Goal: Task Accomplishment & Management: Use online tool/utility

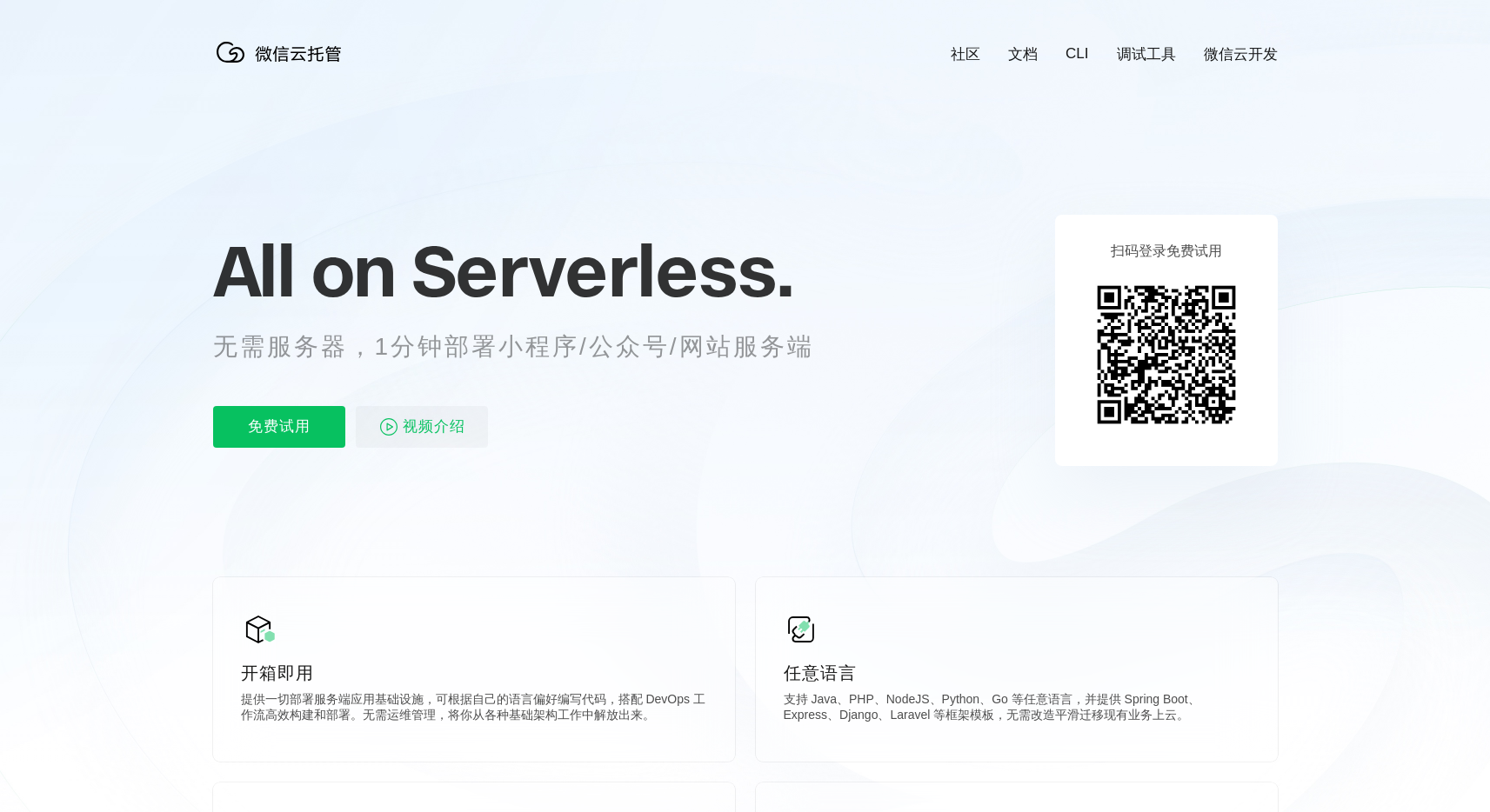
scroll to position [0, 3094]
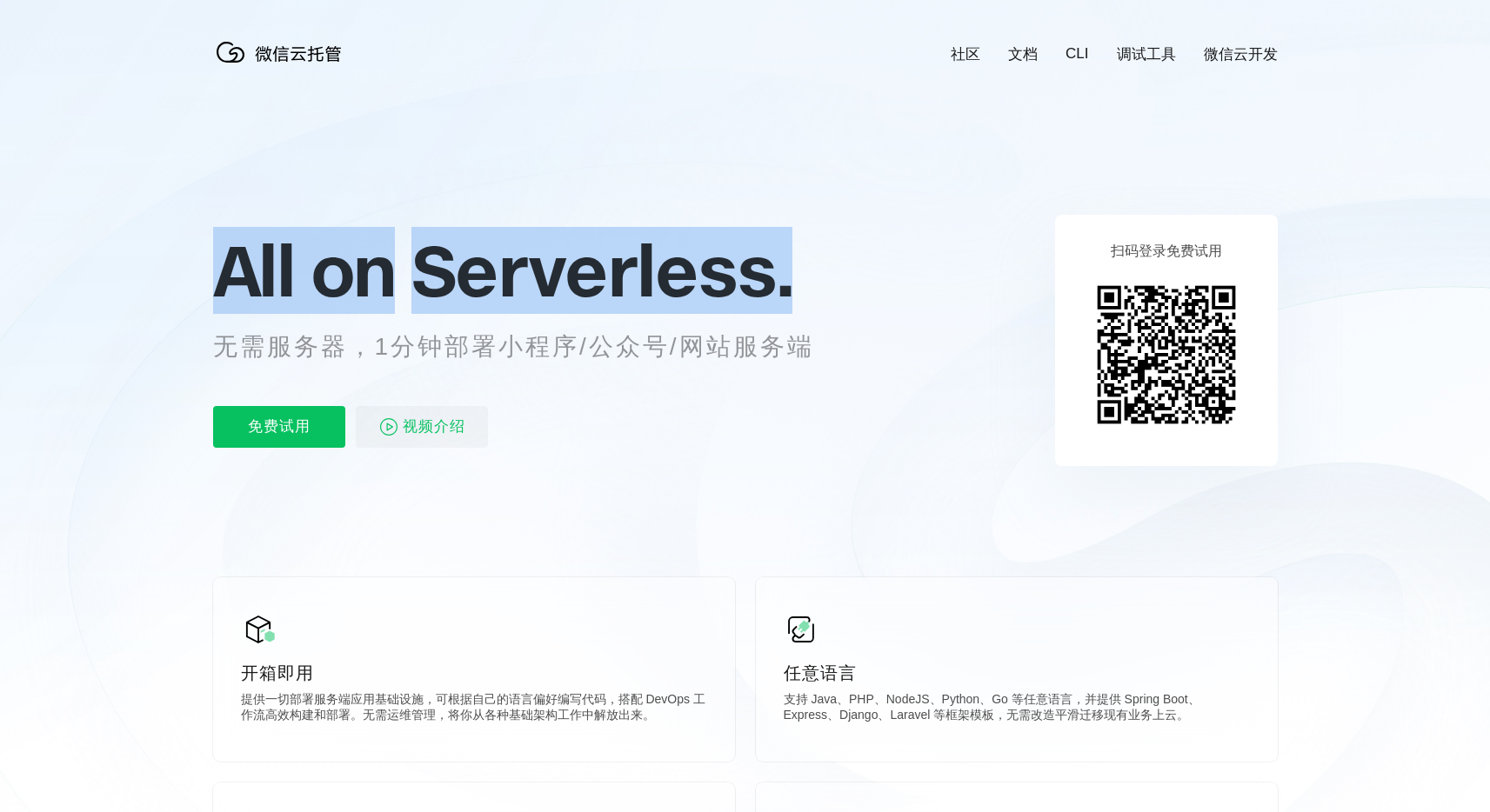
drag, startPoint x: 228, startPoint y: 278, endPoint x: 844, endPoint y: 276, distance: 616.0
click at [844, 276] on p "All on Serverless." at bounding box center [535, 270] width 644 height 77
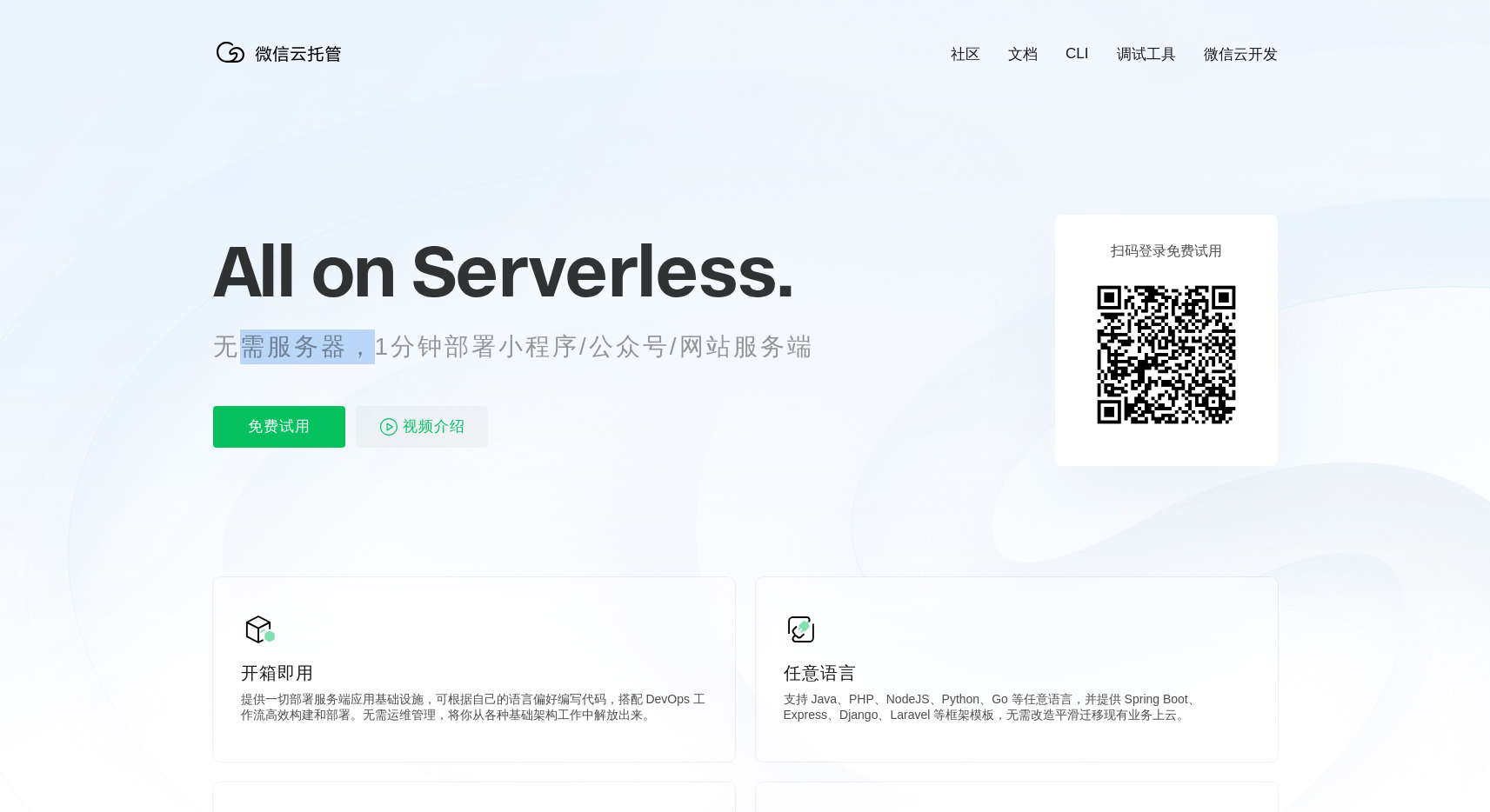
drag, startPoint x: 229, startPoint y: 352, endPoint x: 377, endPoint y: 354, distance: 148.0
click at [377, 354] on p "无需服务器，1分钟部署小程序/公众号/网站服务端" at bounding box center [530, 346] width 634 height 35
drag, startPoint x: 377, startPoint y: 354, endPoint x: 387, endPoint y: 352, distance: 10.2
click at [378, 354] on p "无需服务器，1分钟部署小程序/公众号/网站服务端" at bounding box center [530, 346] width 634 height 35
drag, startPoint x: 387, startPoint y: 352, endPoint x: 519, endPoint y: 351, distance: 132.0
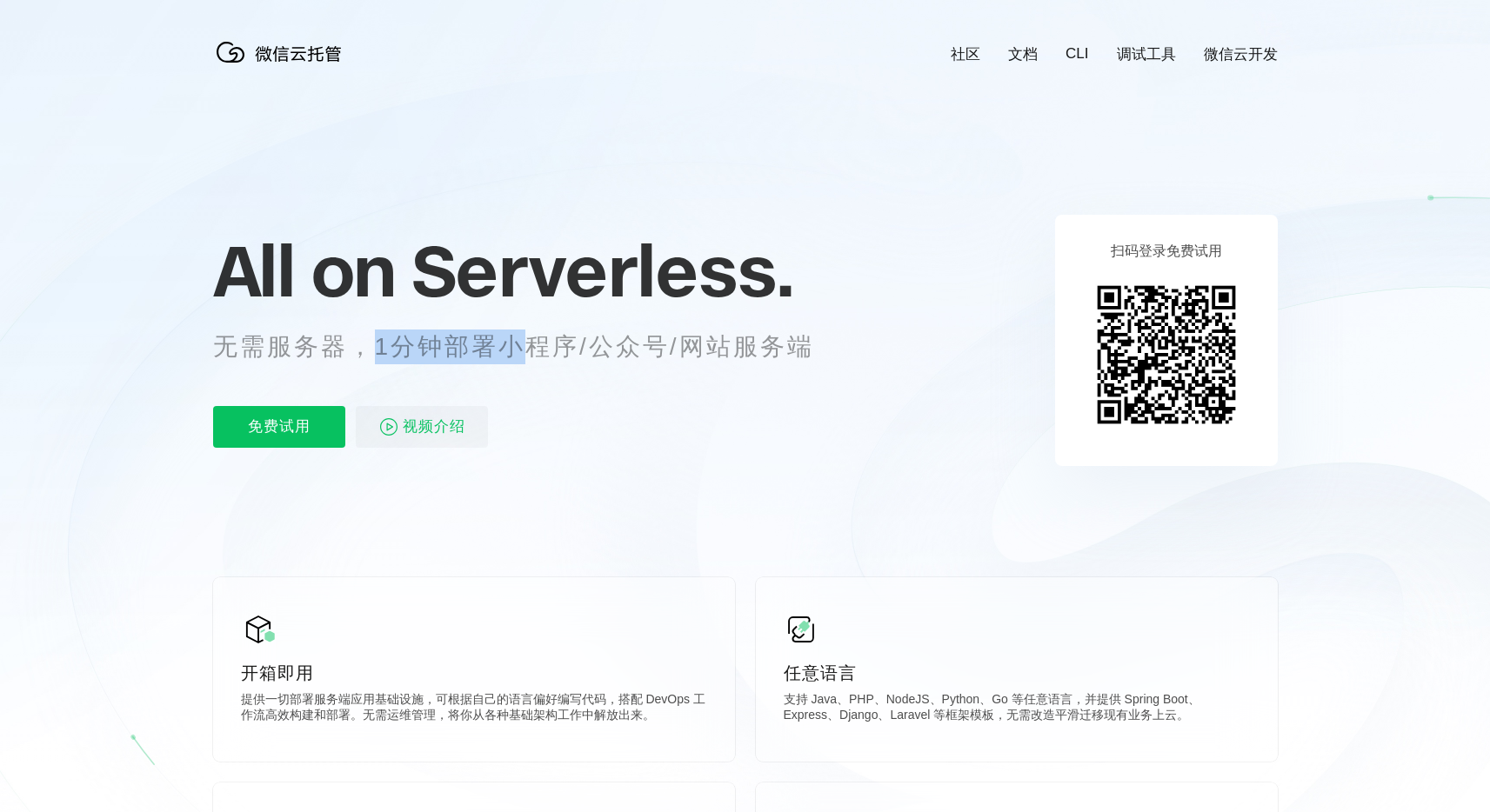
click at [519, 351] on p "无需服务器，1分钟部署小程序/公众号/网站服务端" at bounding box center [530, 346] width 634 height 35
drag, startPoint x: 519, startPoint y: 351, endPoint x: 403, endPoint y: 352, distance: 116.0
click at [516, 351] on p "无需服务器，1分钟部署小程序/公众号/网站服务端" at bounding box center [530, 346] width 634 height 35
drag, startPoint x: 217, startPoint y: 346, endPoint x: 333, endPoint y: 346, distance: 116.0
click at [325, 346] on p "无需服务器，1分钟部署小程序/公众号/网站服务端" at bounding box center [530, 346] width 634 height 35
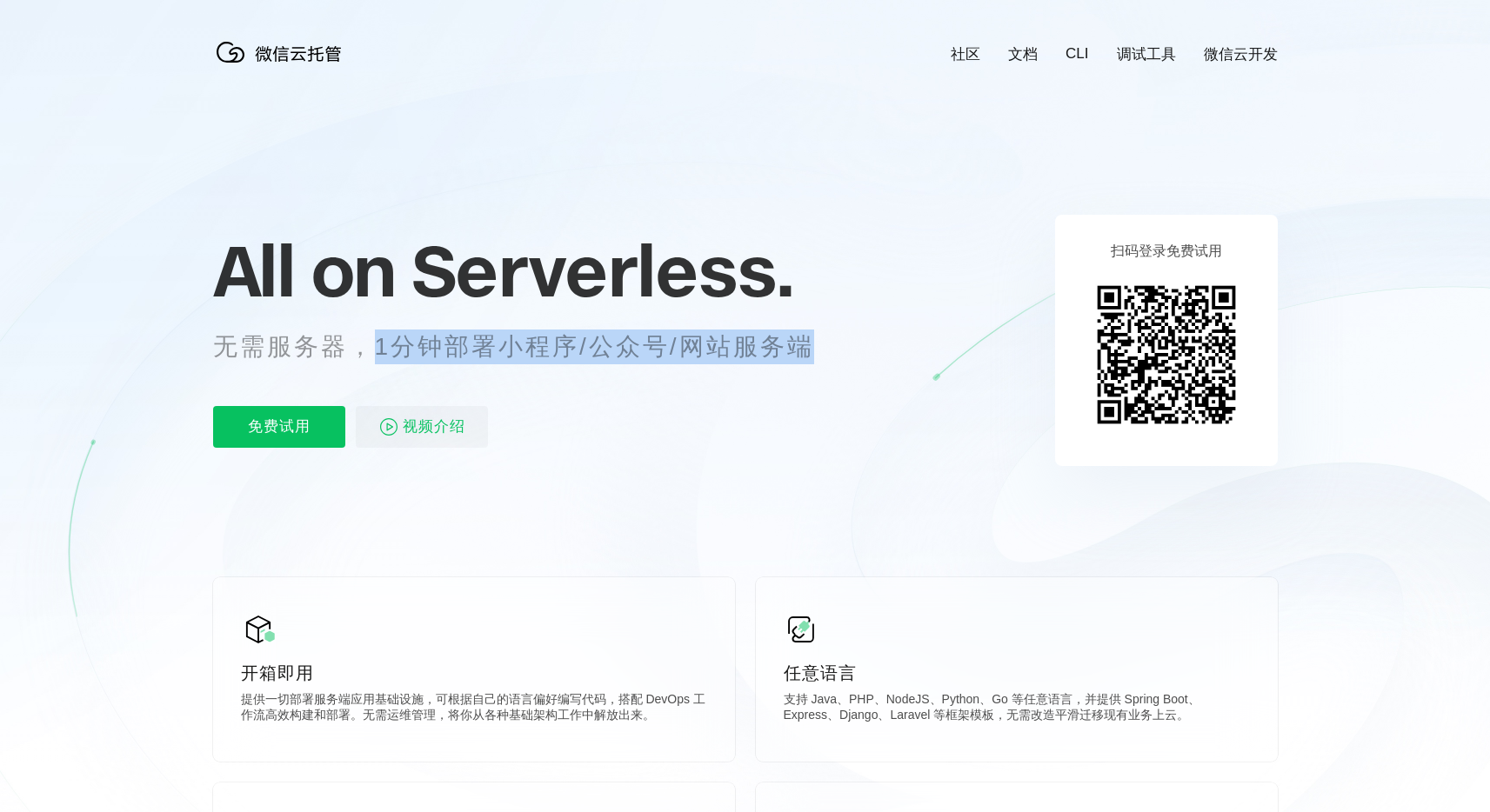
drag, startPoint x: 456, startPoint y: 348, endPoint x: 840, endPoint y: 347, distance: 384.0
click at [840, 347] on p "无需服务器，1分钟部署小程序/公众号/网站服务端" at bounding box center [530, 346] width 634 height 35
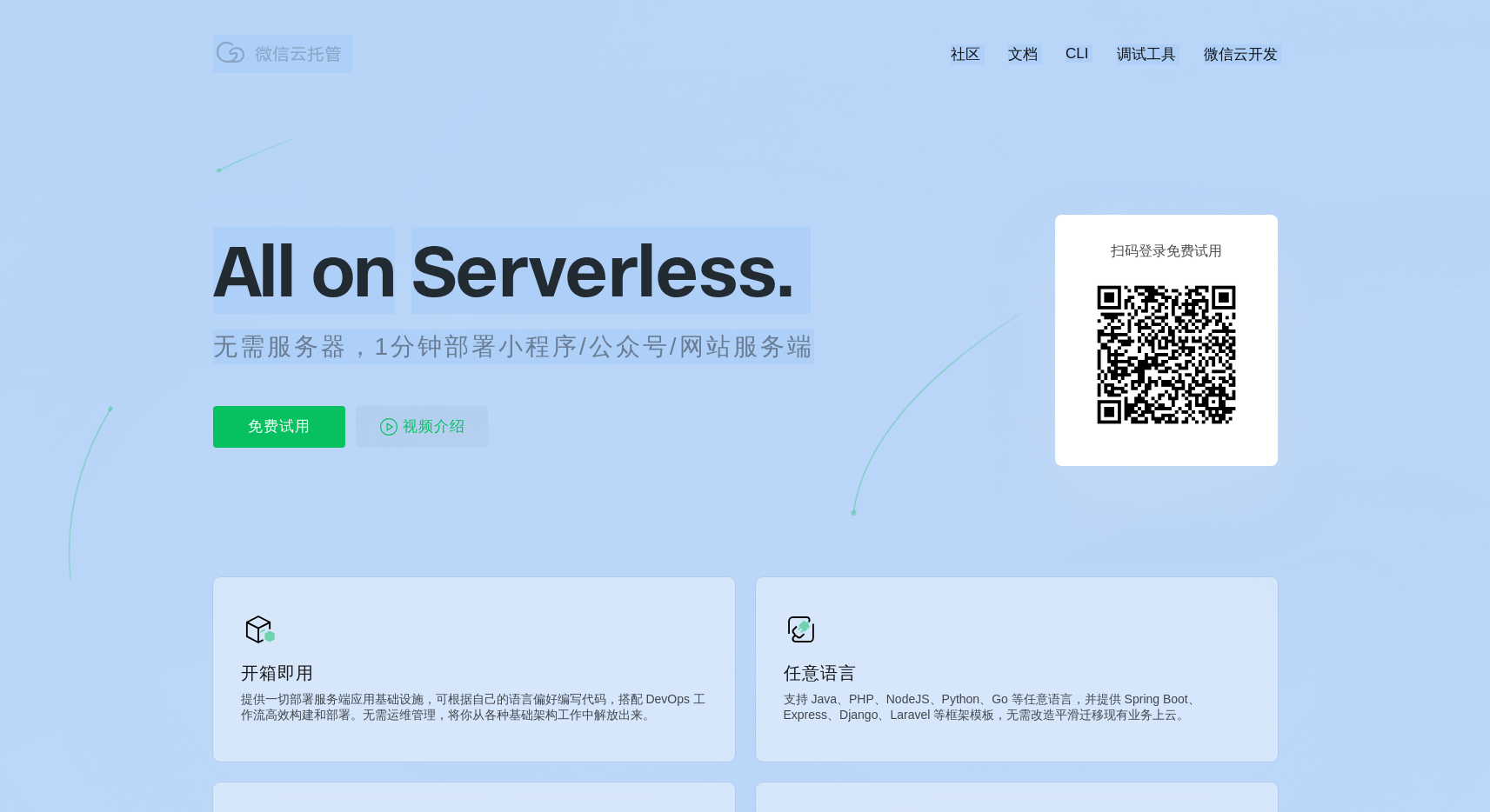
drag, startPoint x: 809, startPoint y: 348, endPoint x: 169, endPoint y: 348, distance: 640.0
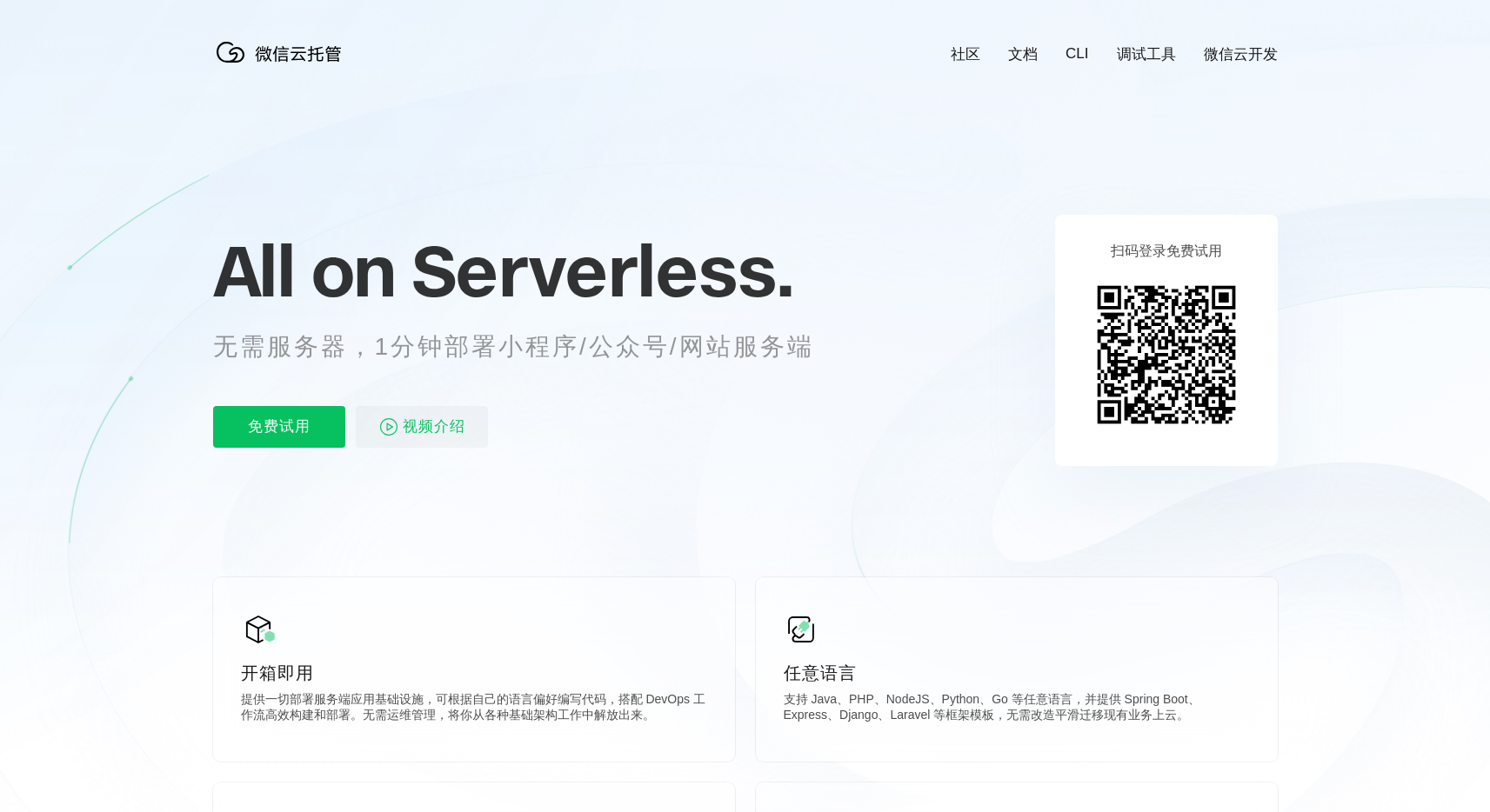
click at [579, 435] on div "免费试用 视频介绍" at bounding box center [535, 427] width 644 height 42
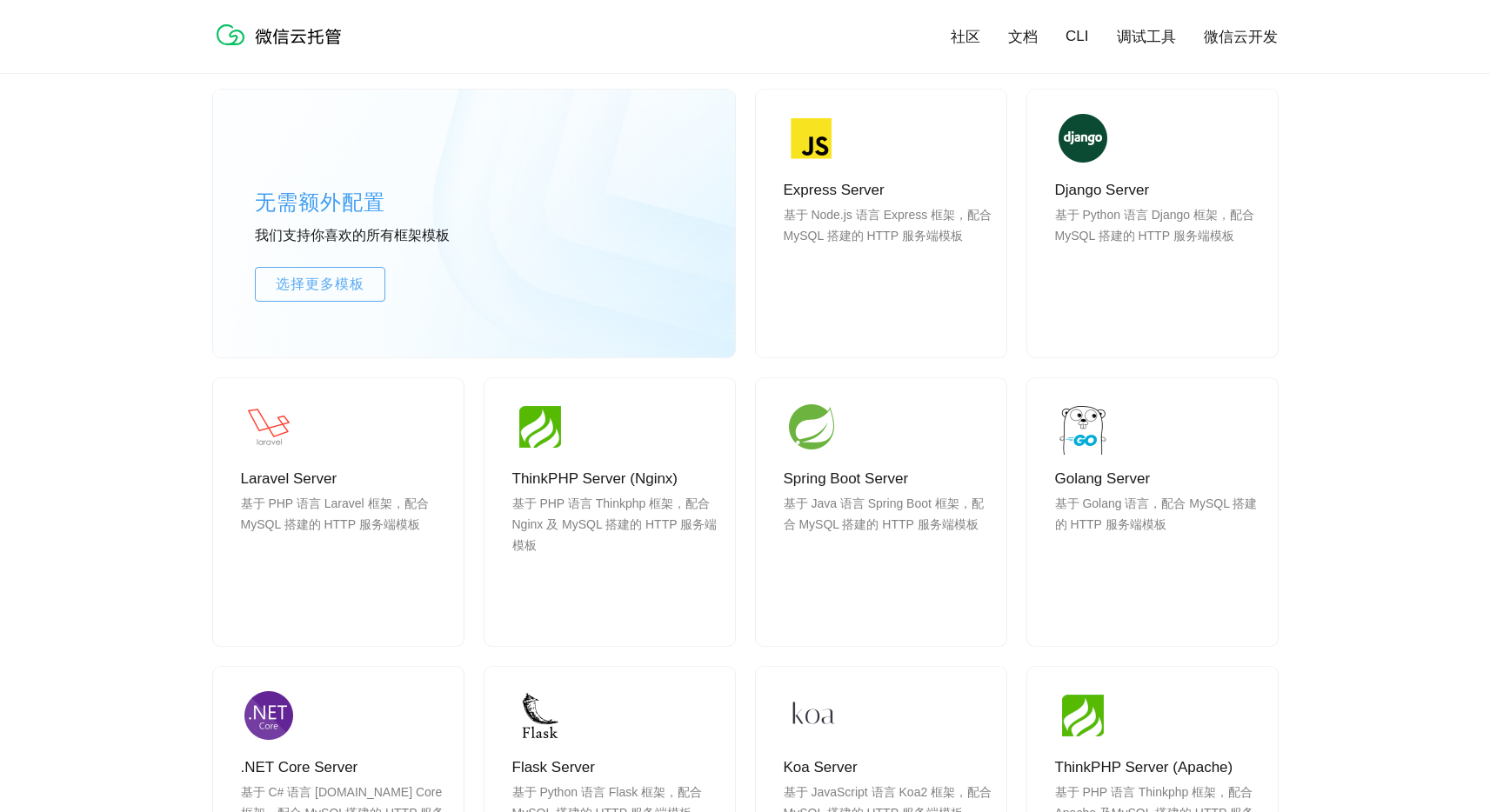
scroll to position [1086, 0]
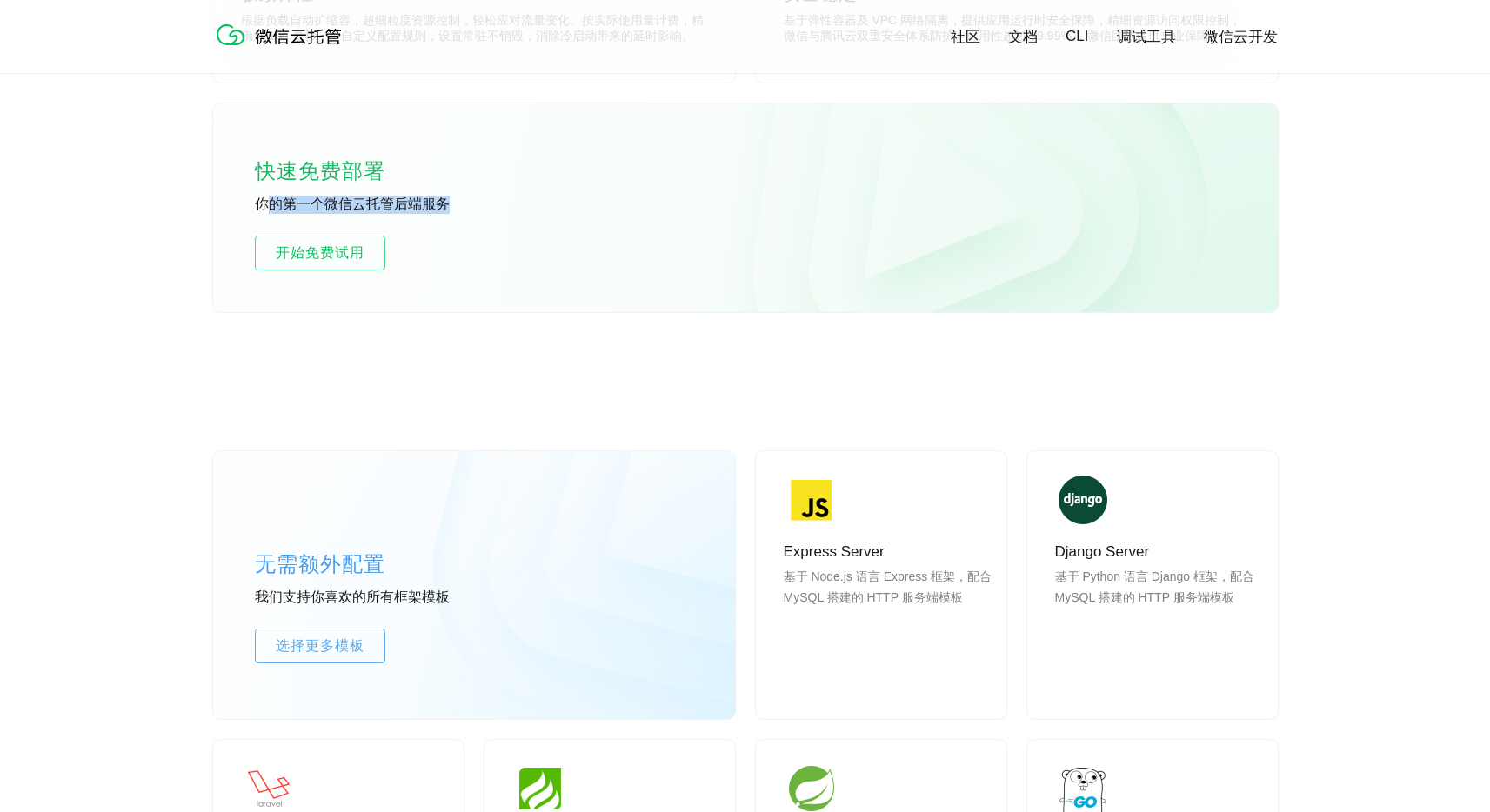
drag, startPoint x: 263, startPoint y: 206, endPoint x: 552, endPoint y: 207, distance: 289.0
click at [559, 203] on div "快速免费部署 你的第一个微信云托管后端服务 开始免费试用" at bounding box center [745, 208] width 1065 height 209
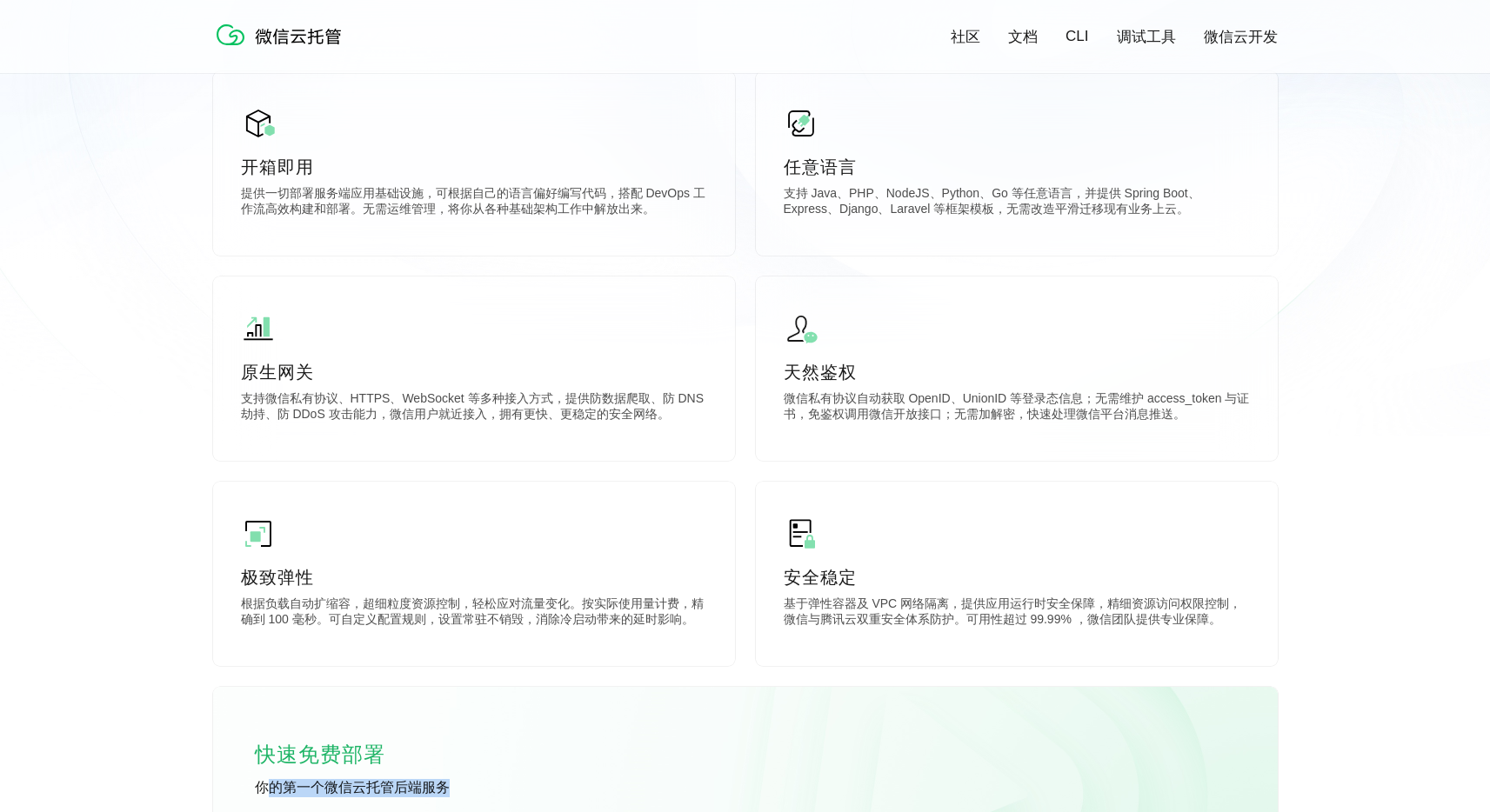
scroll to position [146, 0]
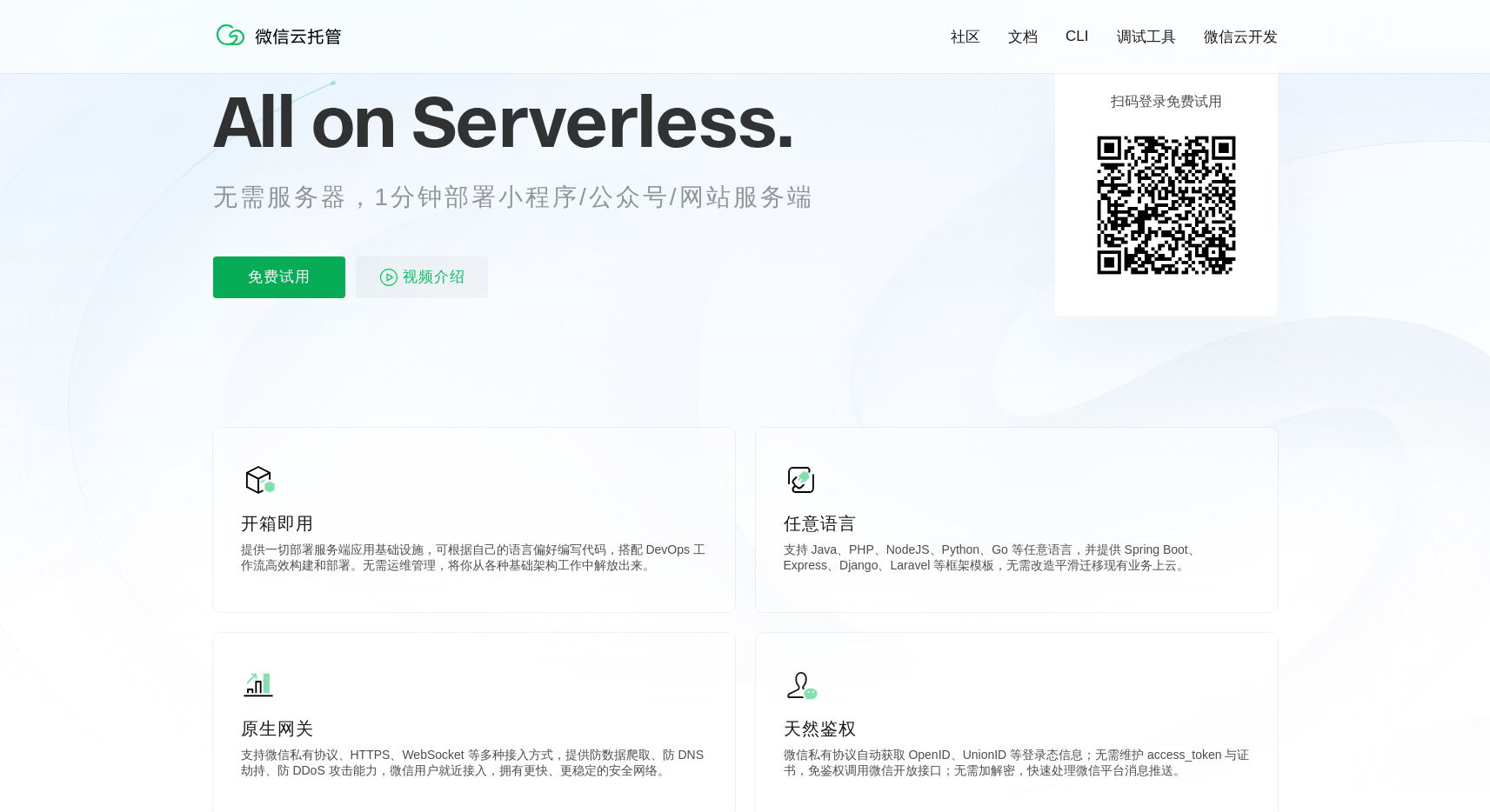
click at [272, 273] on p "免费试用" at bounding box center [279, 278] width 132 height 42
